Goal: Transaction & Acquisition: Purchase product/service

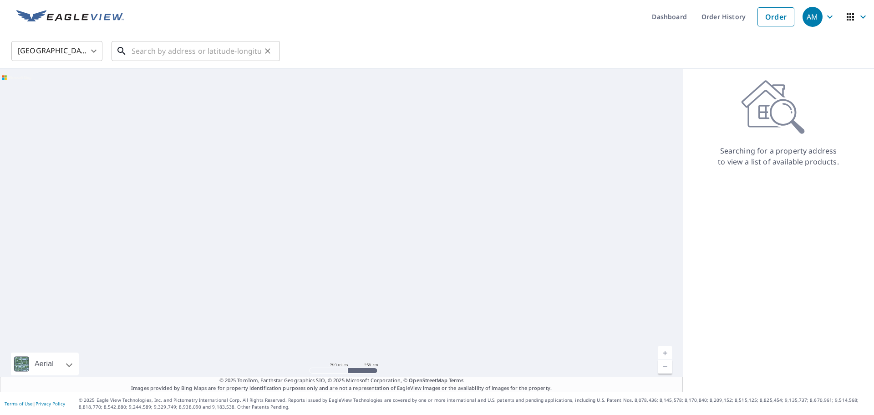
click at [173, 55] on input "text" at bounding box center [197, 50] width 130 height 25
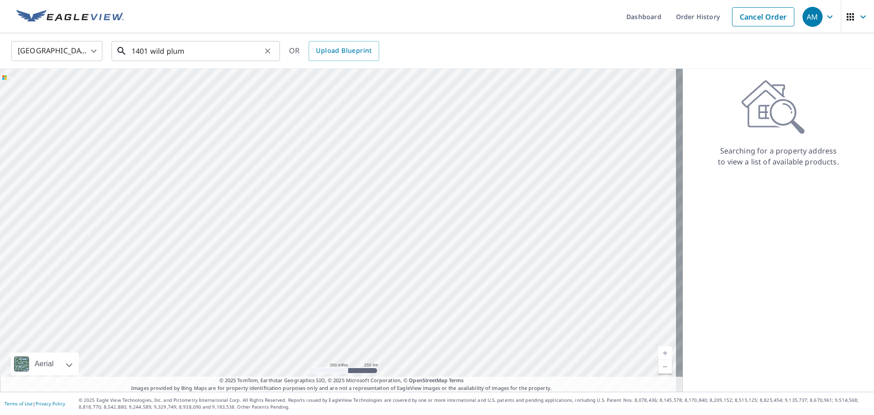
click at [210, 53] on input "1401 wild plum" at bounding box center [197, 50] width 130 height 25
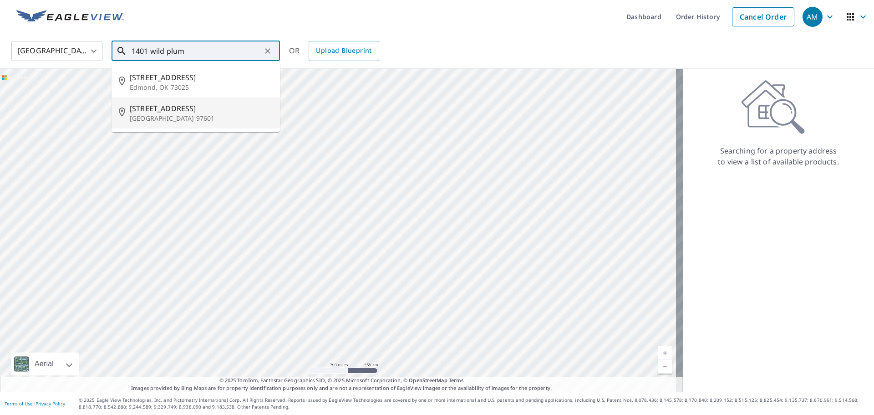
click at [183, 107] on span "[STREET_ADDRESS]" at bounding box center [201, 108] width 143 height 11
type input "[STREET_ADDRESS]"
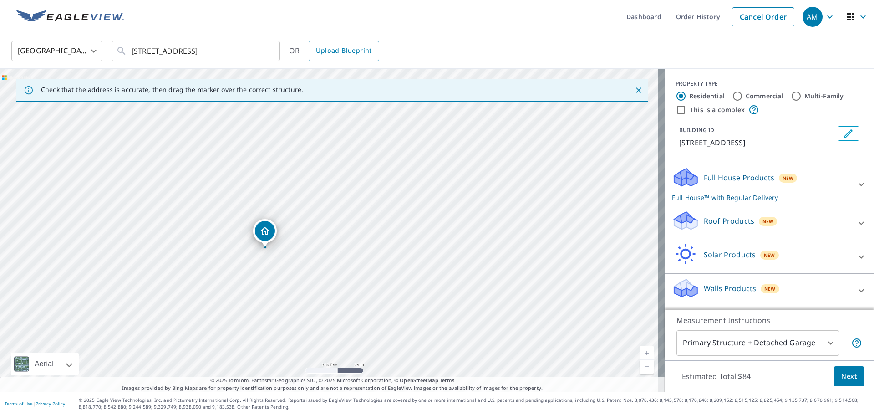
scroll to position [9, 0]
click at [856, 185] on icon at bounding box center [861, 184] width 11 height 11
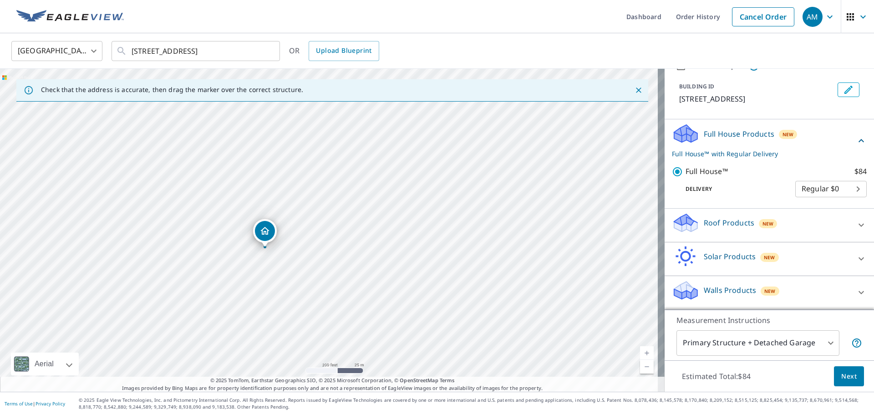
scroll to position [55, 0]
click at [850, 225] on div at bounding box center [861, 225] width 22 height 22
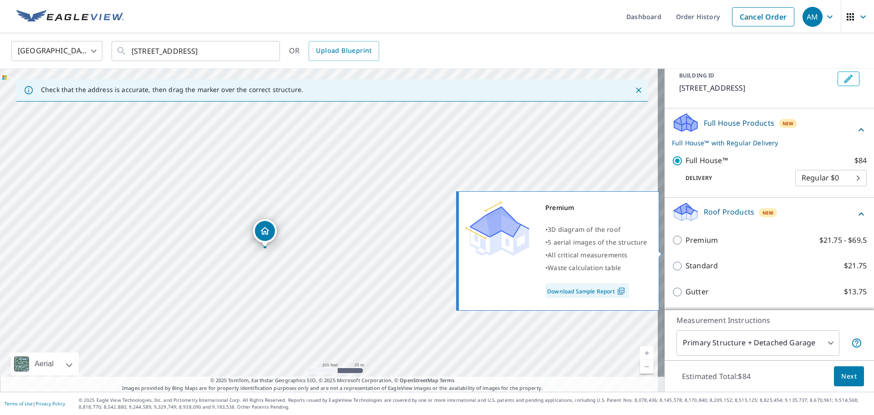
click at [695, 246] on p "Premium" at bounding box center [701, 239] width 32 height 11
click at [685, 245] on input "Premium $21.75 - $69.5" at bounding box center [679, 239] width 14 height 11
checkbox input "true"
checkbox input "false"
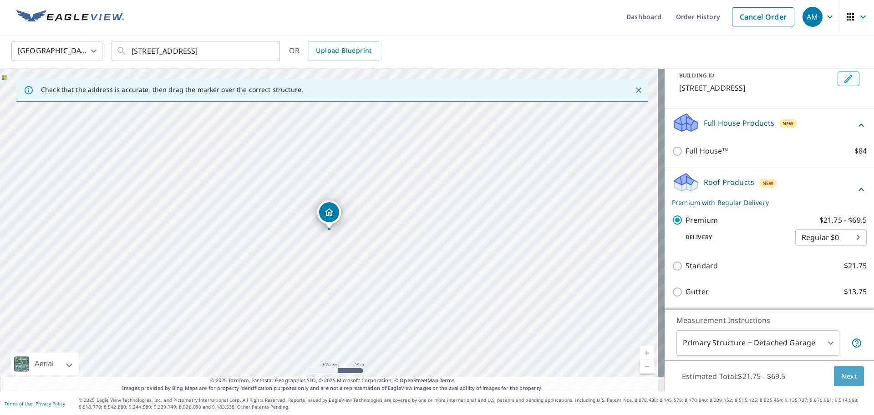
click at [851, 381] on button "Next" at bounding box center [849, 376] width 30 height 20
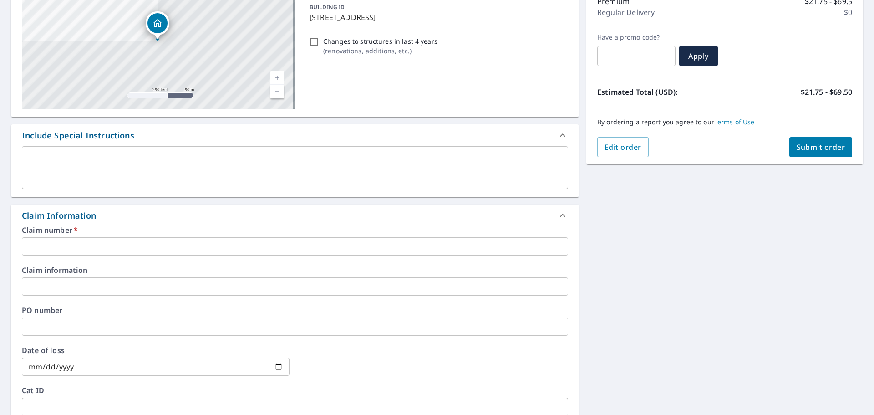
scroll to position [182, 0]
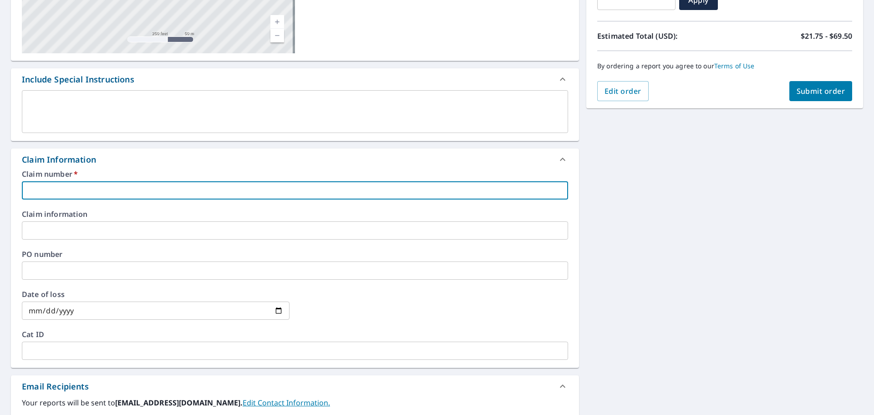
click at [122, 190] on input "text" at bounding box center [295, 190] width 546 height 18
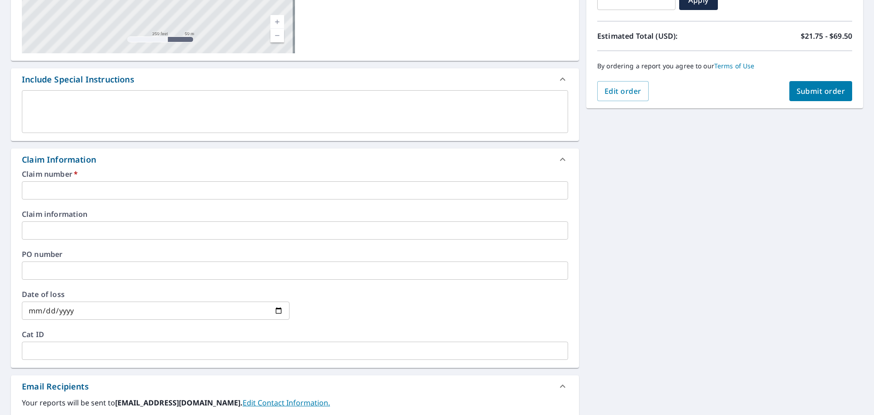
click at [81, 183] on input "text" at bounding box center [295, 190] width 546 height 18
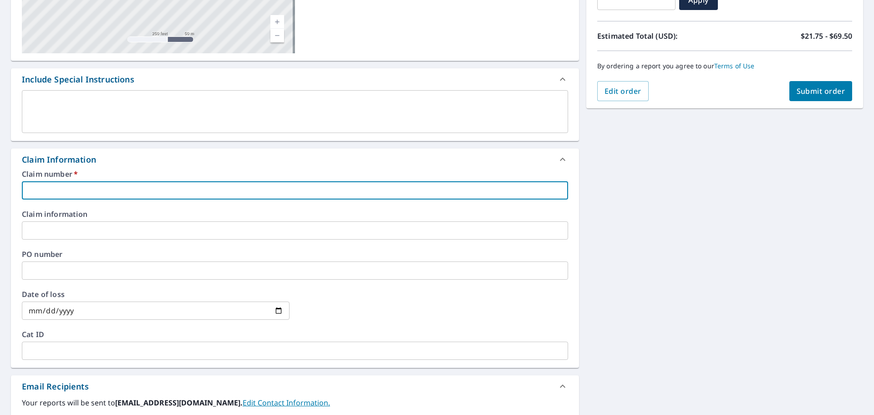
type input "M"
checkbox input "true"
type input "ME"
checkbox input "true"
type input "MED"
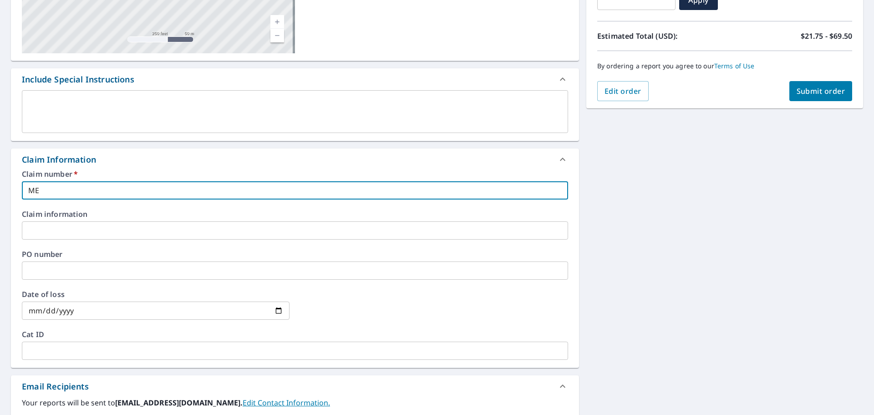
checkbox input "true"
type input "MEDO"
checkbox input "true"
type input "MEDOC"
checkbox input "true"
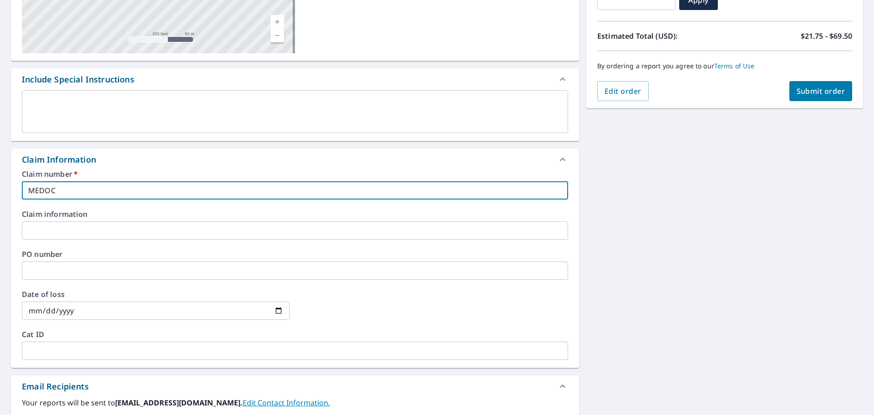
type input "MEDOCo"
checkbox input "true"
type input "MEDOCon"
checkbox input "true"
type input "MEDOConn"
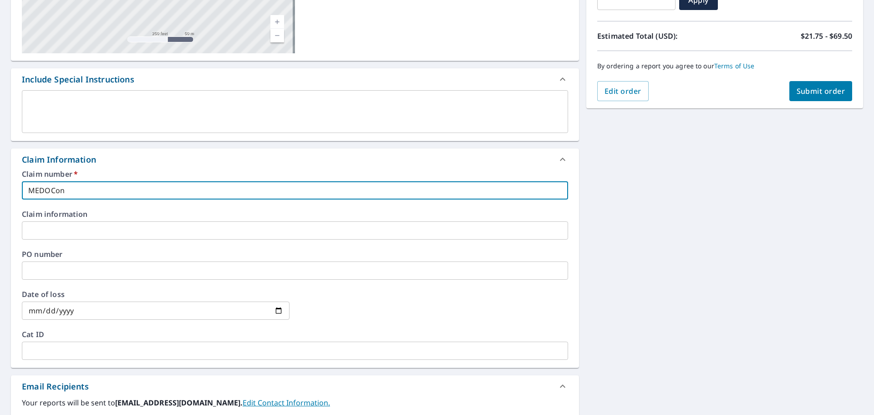
checkbox input "true"
type input "MEDOConne"
checkbox input "true"
type input "MEDOConner"
checkbox input "true"
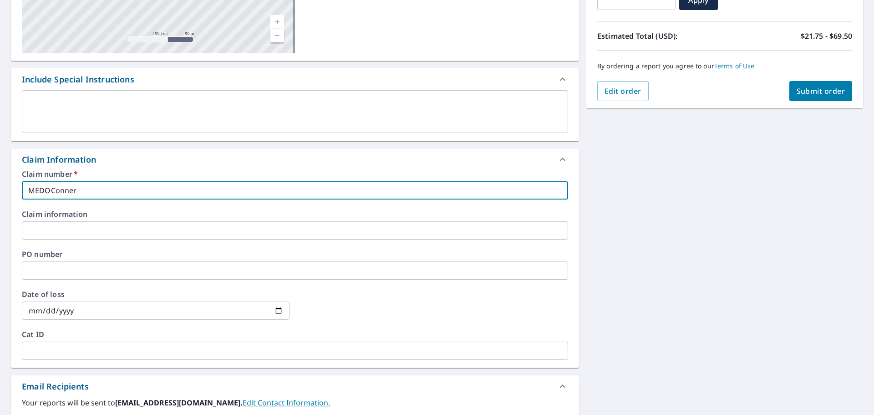
scroll to position [319, 0]
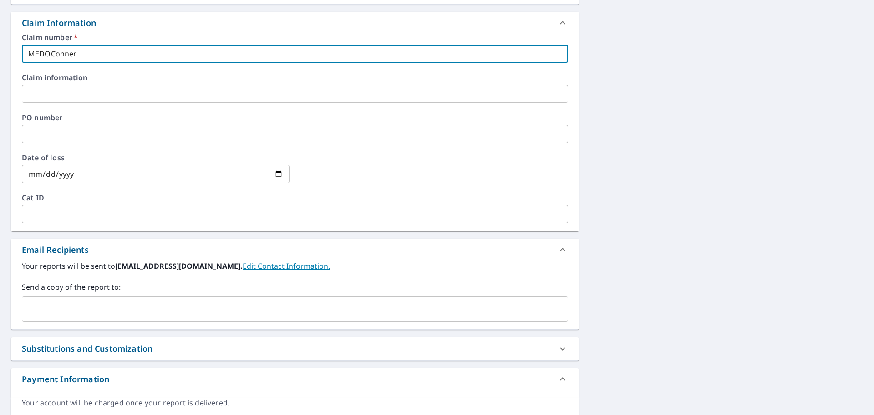
type input "MEDOConner"
click at [105, 307] on input "text" at bounding box center [288, 308] width 524 height 17
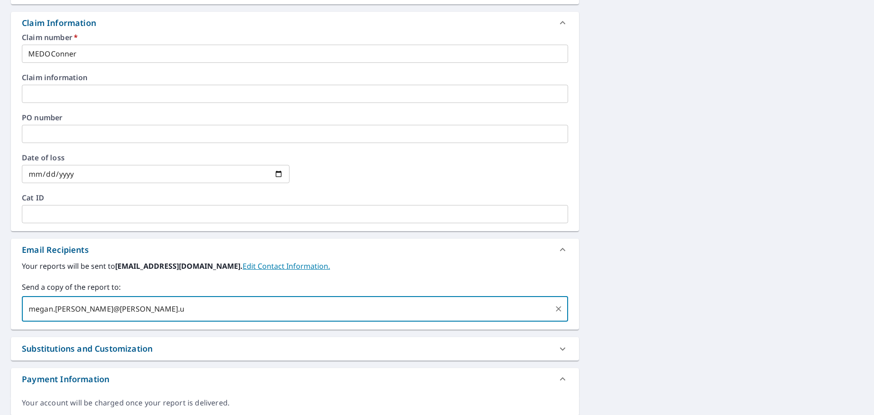
type input "[EMAIL_ADDRESS][PERSON_NAME][PERSON_NAME][DOMAIN_NAME]"
checkbox input "true"
type input "[EMAIL_ADDRESS][DOMAIN_NAME]"
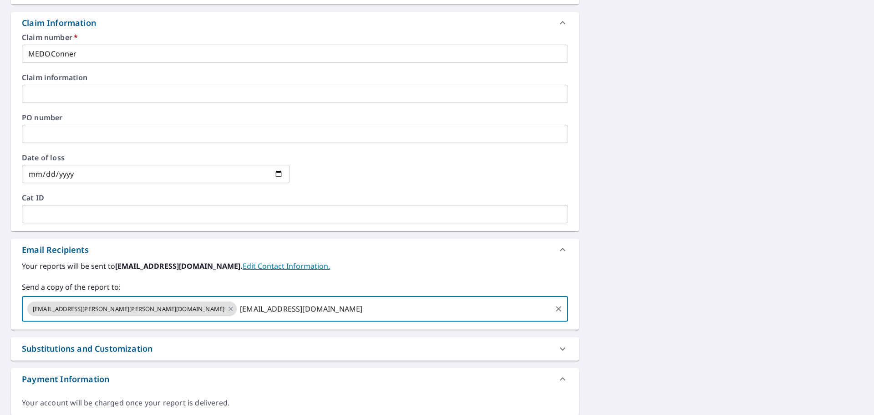
checkbox input "true"
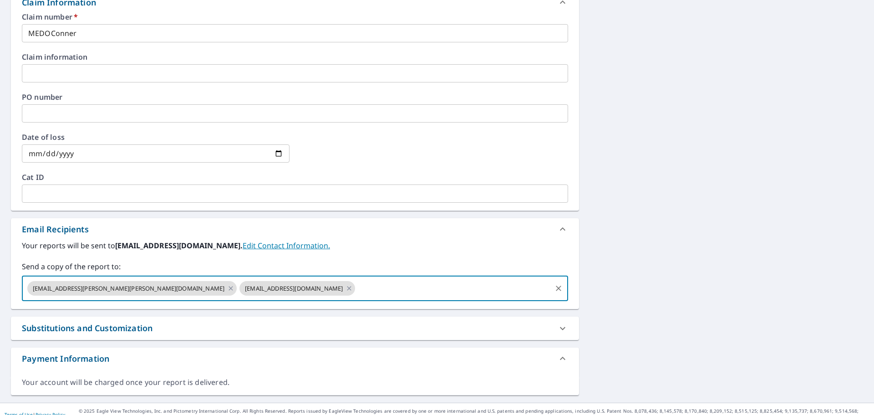
scroll to position [350, 0]
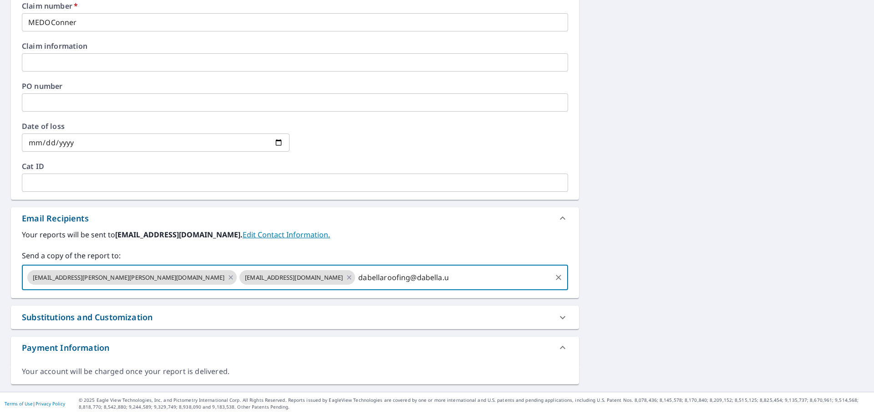
type input "[EMAIL_ADDRESS][DOMAIN_NAME]"
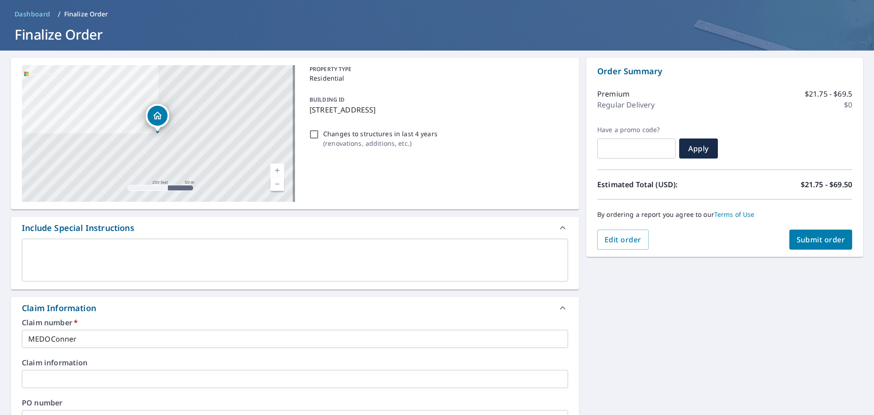
scroll to position [0, 0]
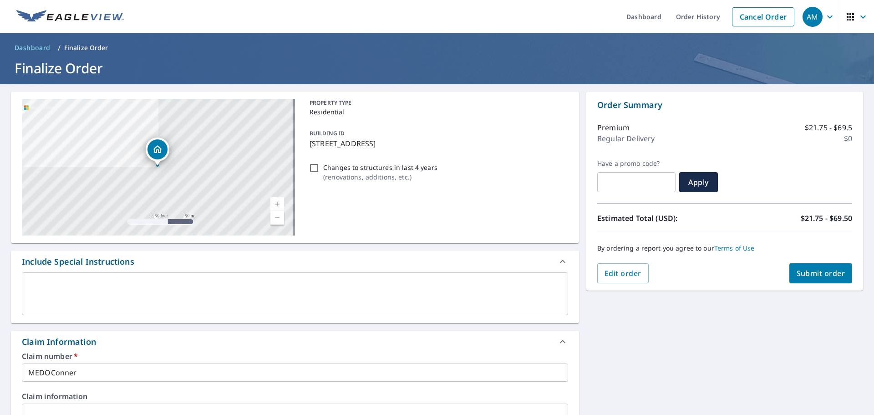
click at [825, 272] on span "Submit order" at bounding box center [821, 273] width 49 height 10
checkbox input "true"
